Goal: Use online tool/utility: Utilize a website feature to perform a specific function

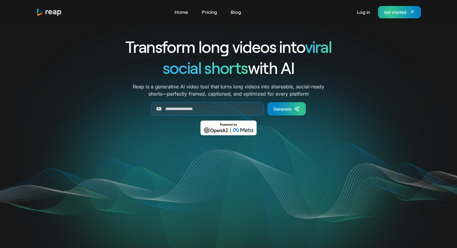
click at [393, 9] on div "Get started" at bounding box center [395, 12] width 23 height 6
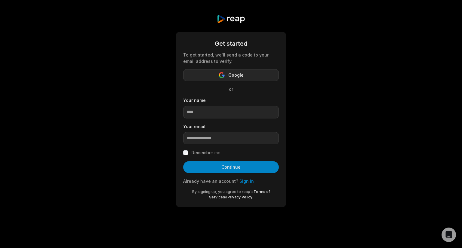
click at [245, 75] on button "Google" at bounding box center [231, 75] width 96 height 12
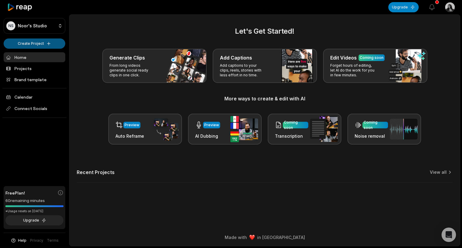
click at [29, 45] on html "NS Noor's Studio Create Project Home Projects Brand template Calendar Connect S…" at bounding box center [231, 124] width 462 height 248
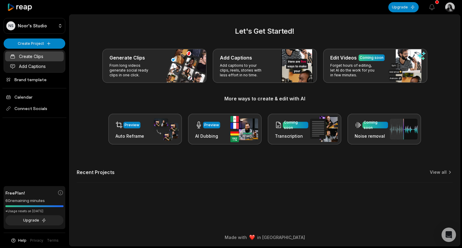
click at [49, 58] on link "Create Clips" at bounding box center [34, 56] width 59 height 10
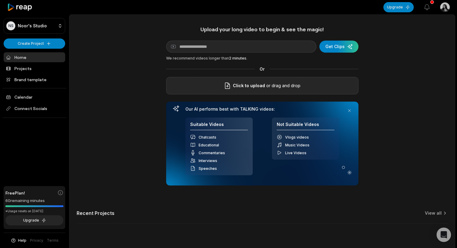
click at [301, 92] on div "Click to upload or drag and drop" at bounding box center [262, 85] width 192 height 17
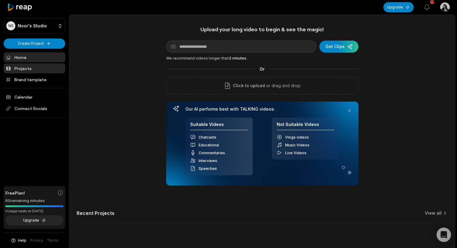
click at [46, 71] on link "Projects" at bounding box center [35, 68] width 62 height 10
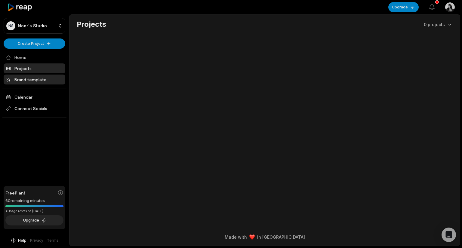
click at [43, 82] on link "Brand template" at bounding box center [35, 80] width 62 height 10
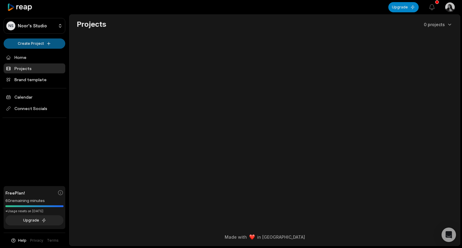
click at [48, 42] on html "NS Noor's Studio Create Project Home Projects Brand template Calendar Connect S…" at bounding box center [231, 124] width 462 height 248
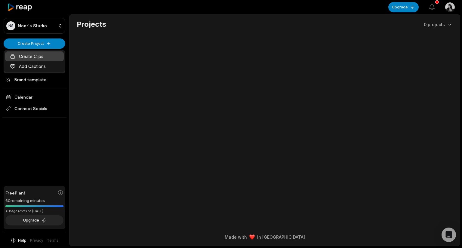
click at [47, 58] on link "Create Clips" at bounding box center [34, 56] width 59 height 10
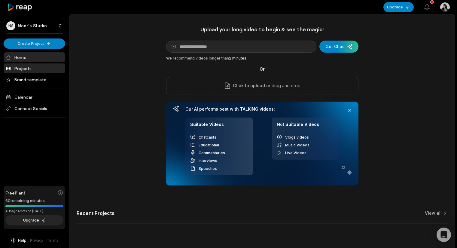
click at [31, 69] on link "Projects" at bounding box center [35, 68] width 62 height 10
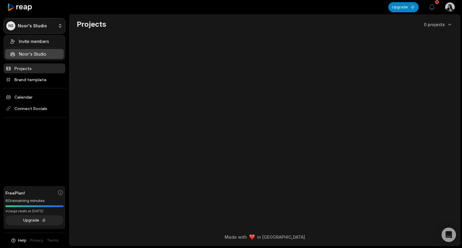
click at [49, 26] on html "NS Noor's Studio Create Project Home Projects Brand template Calendar Connect S…" at bounding box center [231, 124] width 462 height 248
